Goal: Task Accomplishment & Management: Use online tool/utility

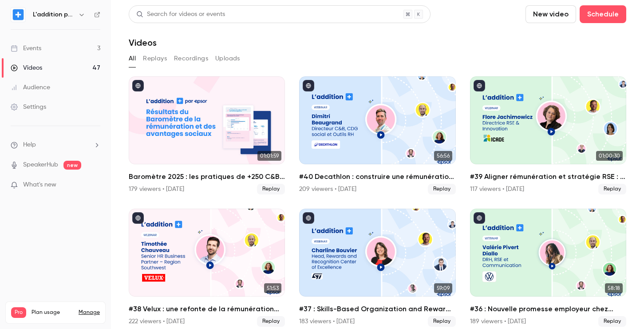
click at [78, 48] on link "Events 3" at bounding box center [55, 49] width 111 height 20
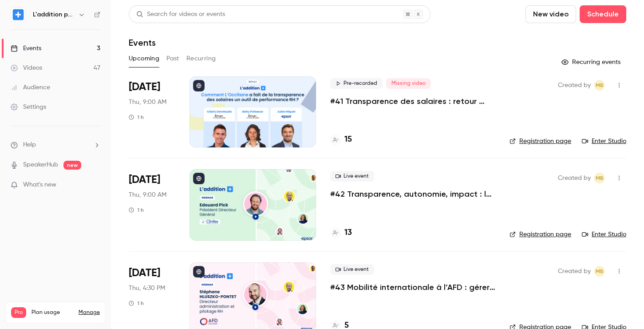
scroll to position [20, 0]
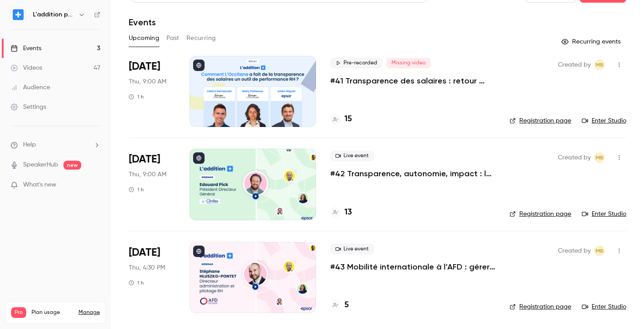
click at [347, 209] on h4 "13" at bounding box center [349, 212] width 8 height 12
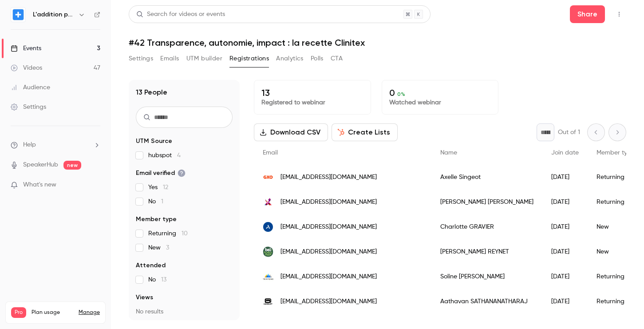
click at [213, 58] on button "UTM builder" at bounding box center [204, 58] width 36 height 14
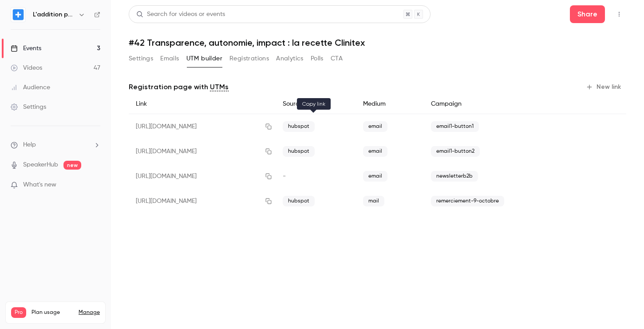
click at [272, 125] on icon "button" at bounding box center [268, 126] width 7 height 6
click at [148, 65] on button "Settings" at bounding box center [141, 58] width 24 height 14
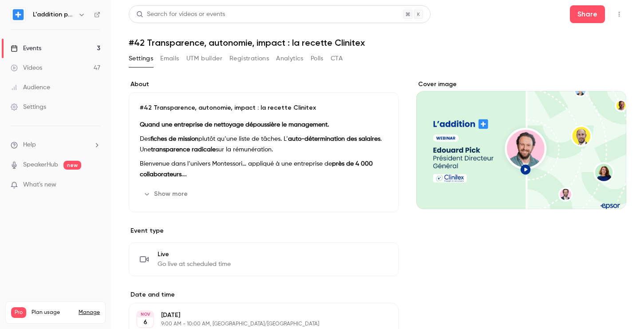
click at [265, 59] on button "Registrations" at bounding box center [250, 58] width 40 height 14
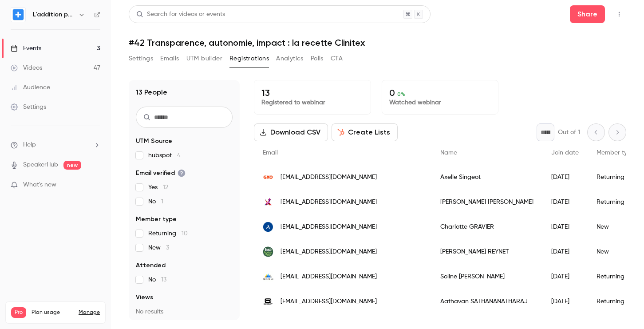
click at [212, 60] on button "UTM builder" at bounding box center [204, 58] width 36 height 14
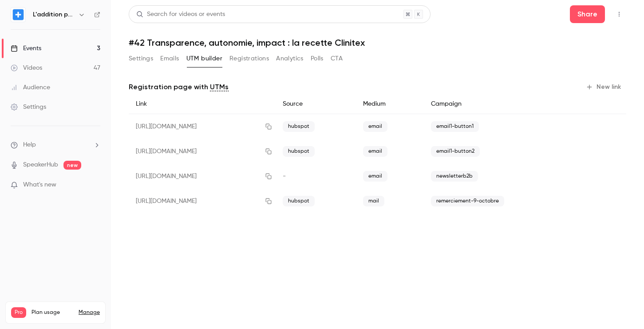
click at [610, 87] on button "New link" at bounding box center [604, 87] width 44 height 14
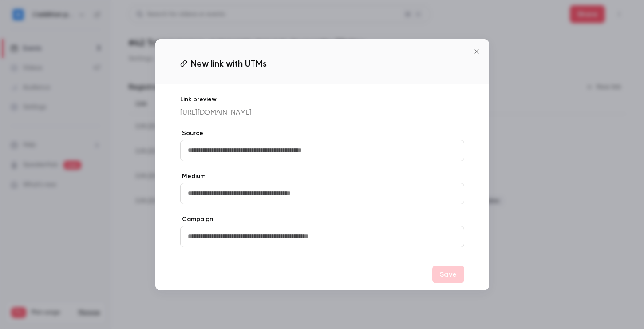
click at [306, 145] on input "text" at bounding box center [322, 150] width 284 height 21
type input "*****"
click at [198, 202] on input "text" at bounding box center [322, 193] width 284 height 21
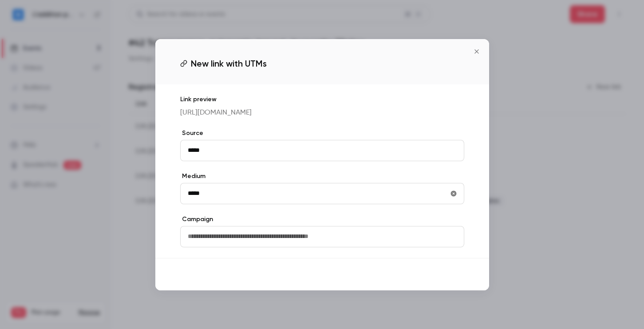
type input "*****"
click at [447, 280] on button "Save" at bounding box center [448, 274] width 32 height 18
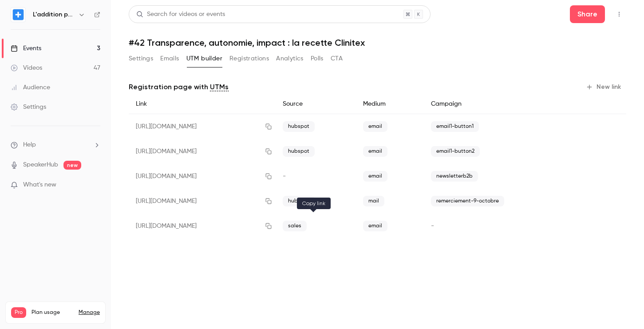
click at [272, 223] on icon "button" at bounding box center [268, 226] width 7 height 6
click at [88, 48] on link "Events 3" at bounding box center [55, 49] width 111 height 20
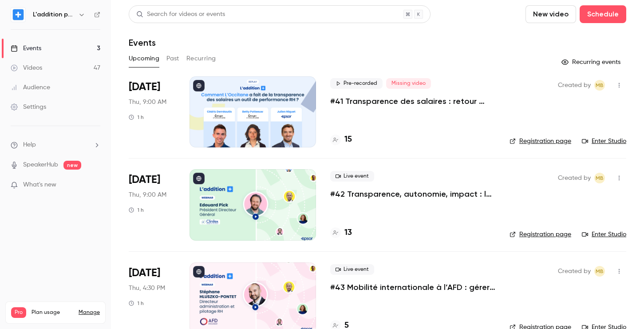
scroll to position [20, 0]
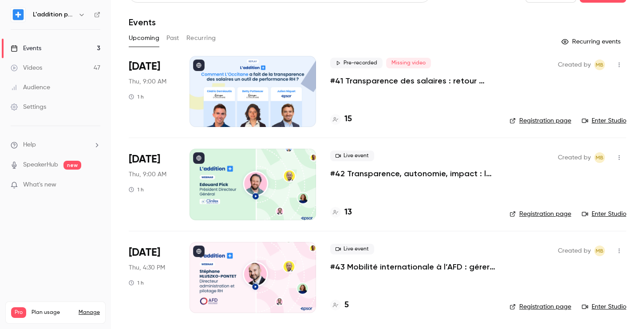
click at [407, 83] on p "#41 Transparence des salaires : retour d'expérience de L'Occitane" at bounding box center [412, 80] width 165 height 11
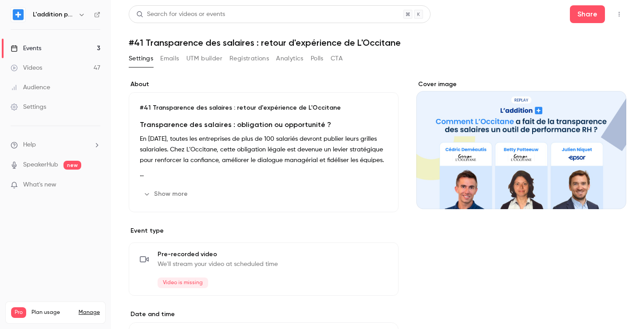
scroll to position [302, 0]
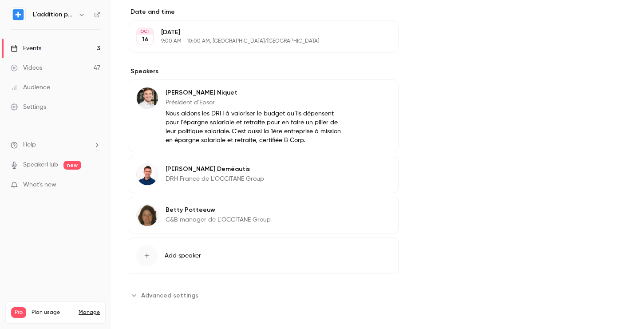
click at [173, 292] on span "Advanced settings" at bounding box center [169, 295] width 57 height 9
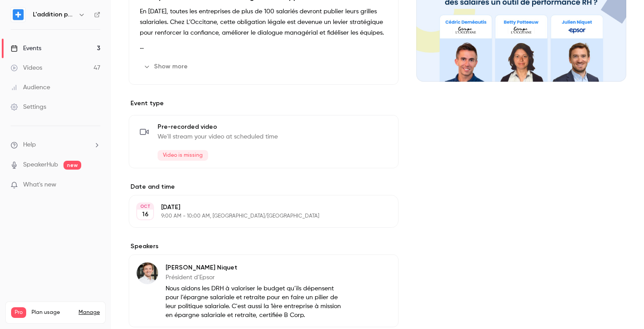
scroll to position [128, 0]
click at [380, 211] on button "Edit" at bounding box center [375, 210] width 32 height 14
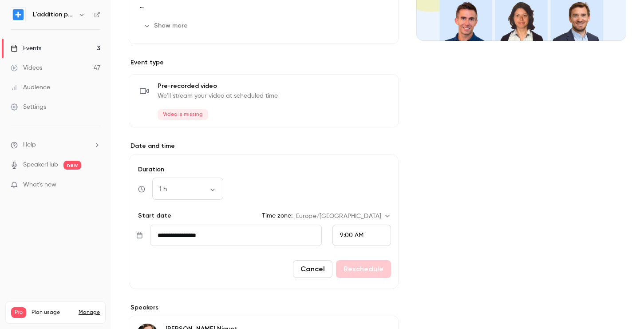
scroll to position [169, 0]
click at [202, 245] on input "**********" at bounding box center [236, 234] width 172 height 21
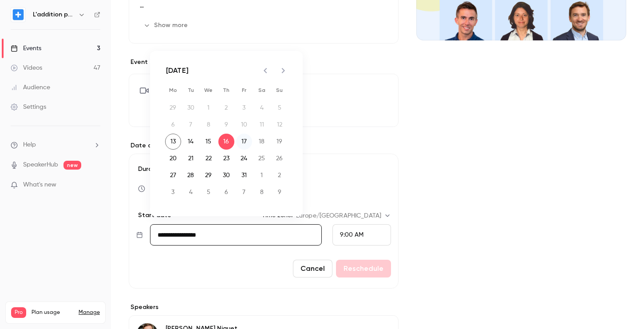
click at [248, 141] on button "17" at bounding box center [244, 142] width 16 height 16
type input "**********"
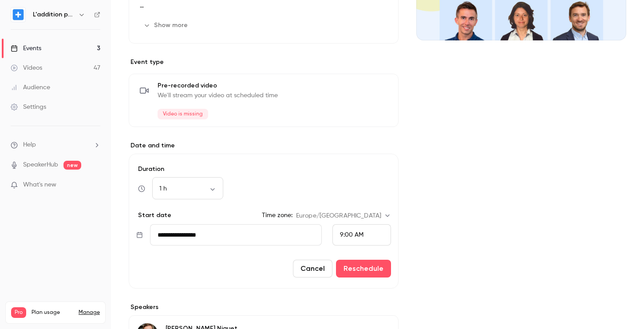
click at [306, 270] on button "Cancel" at bounding box center [313, 269] width 40 height 18
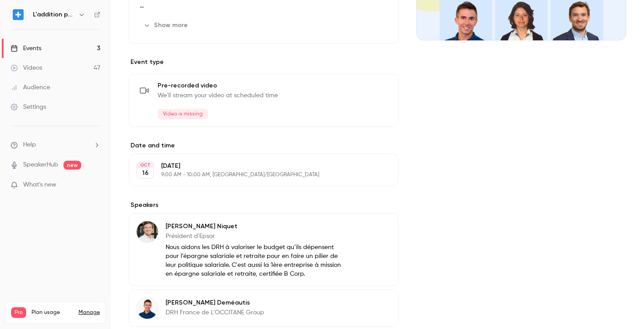
scroll to position [0, 0]
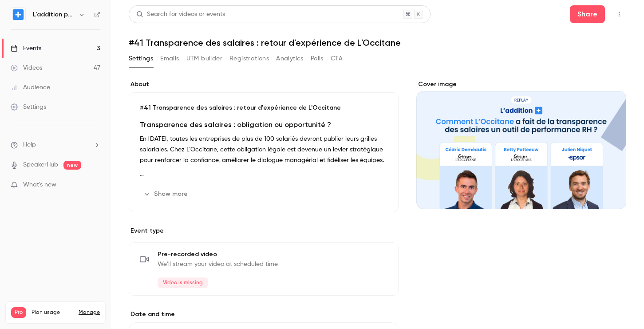
click at [70, 49] on link "Events 3" at bounding box center [55, 49] width 111 height 20
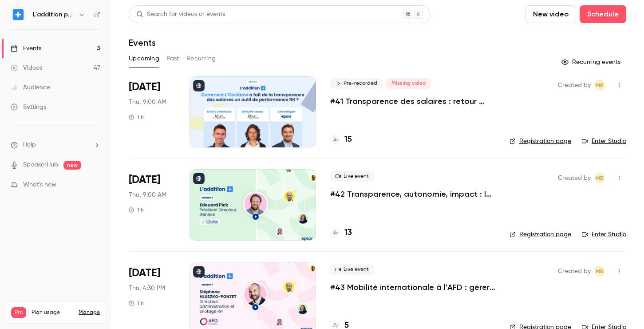
click at [81, 68] on link "Videos 47" at bounding box center [55, 68] width 111 height 20
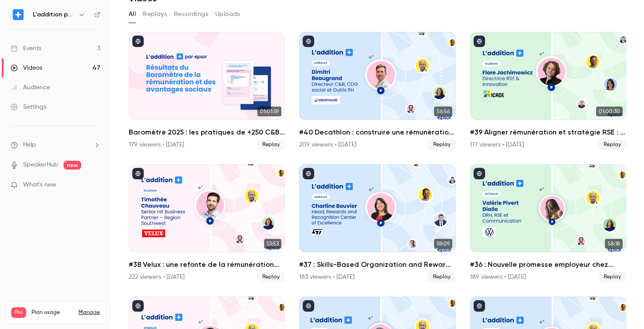
scroll to position [45, 0]
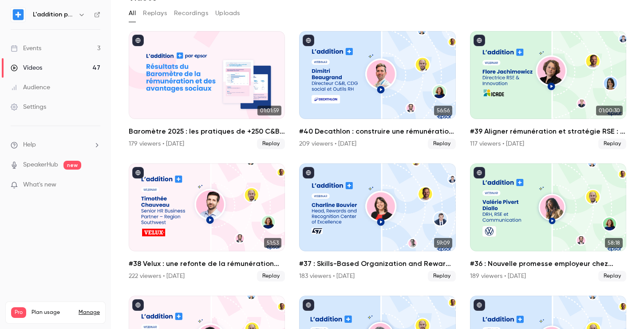
click at [79, 50] on link "Events 3" at bounding box center [55, 49] width 111 height 20
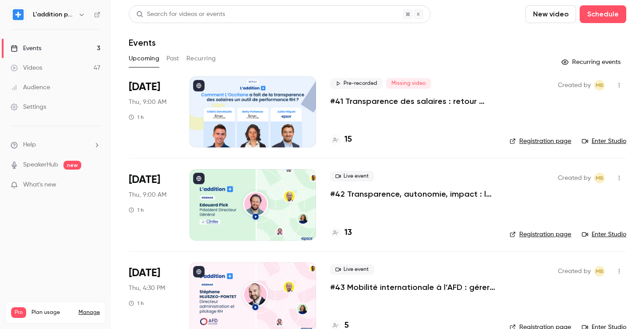
click at [367, 104] on p "#41 Transparence des salaires : retour d'expérience de L'Occitane" at bounding box center [412, 101] width 165 height 11
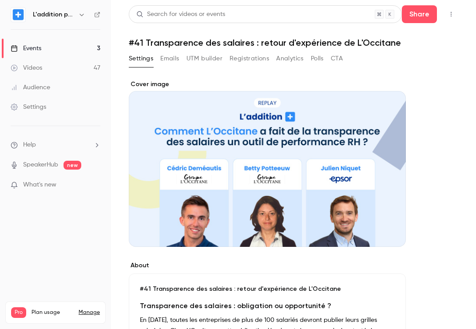
click at [63, 46] on link "Events 3" at bounding box center [55, 49] width 111 height 20
